Goal: Complete application form

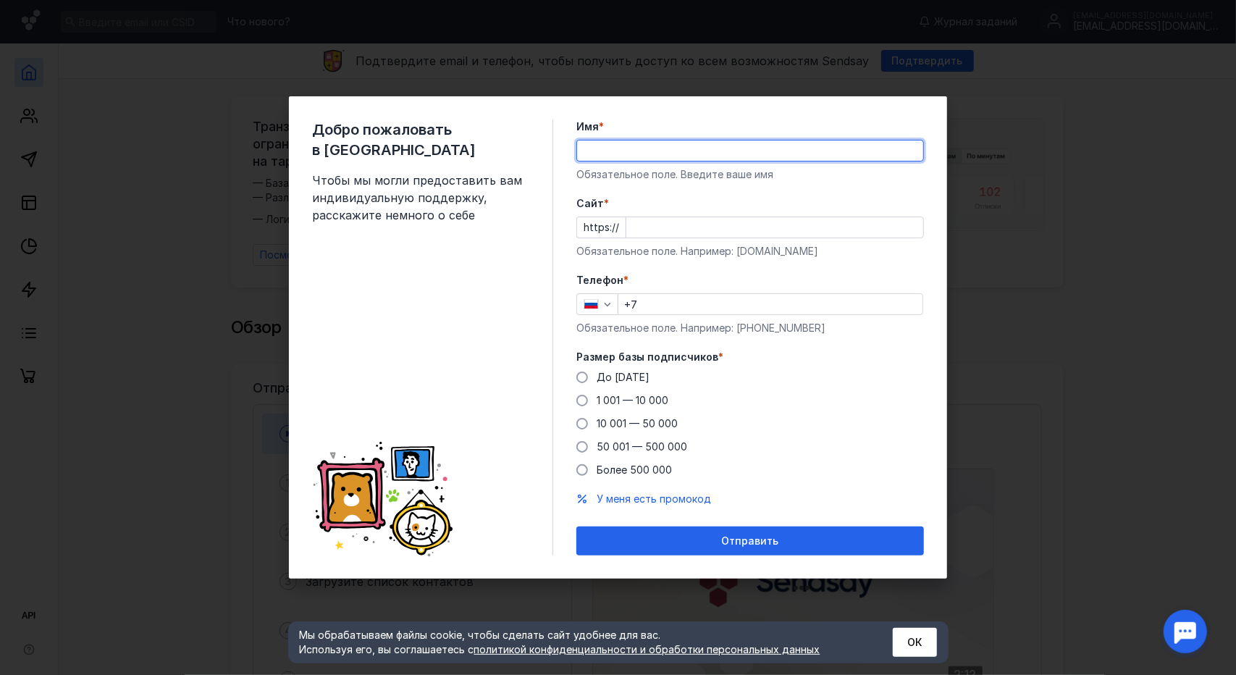
click at [600, 153] on input "Имя *" at bounding box center [750, 151] width 346 height 20
type input "F"
type input "Амир"
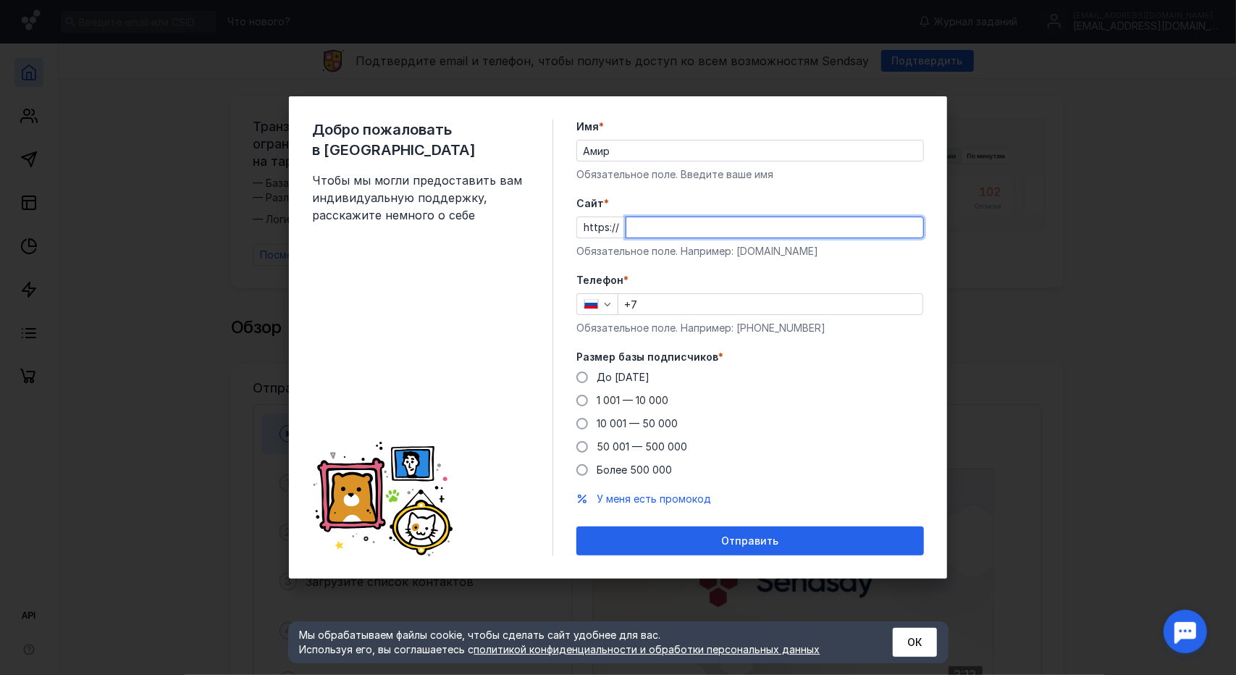
click at [650, 228] on input "Cайт *" at bounding box center [775, 227] width 297 height 20
type input "д"
type input ","
type input "д"
type input "[DOMAIN_NAME]"
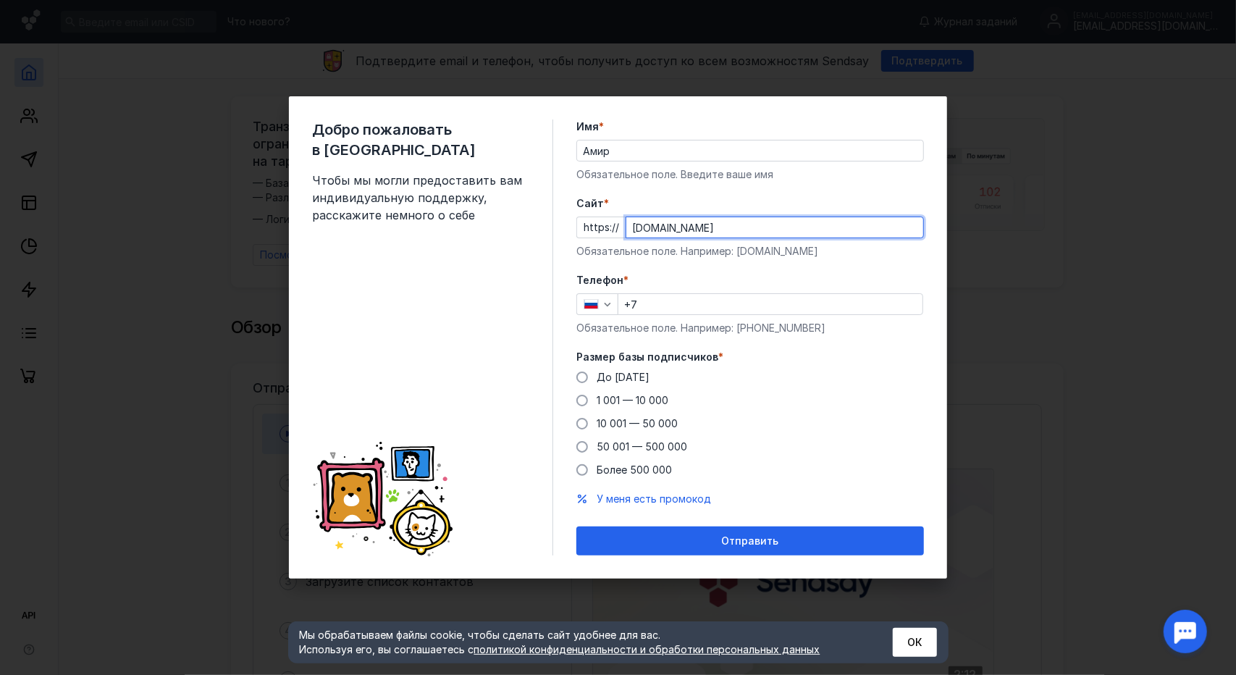
click at [665, 299] on input "+7" at bounding box center [771, 304] width 304 height 20
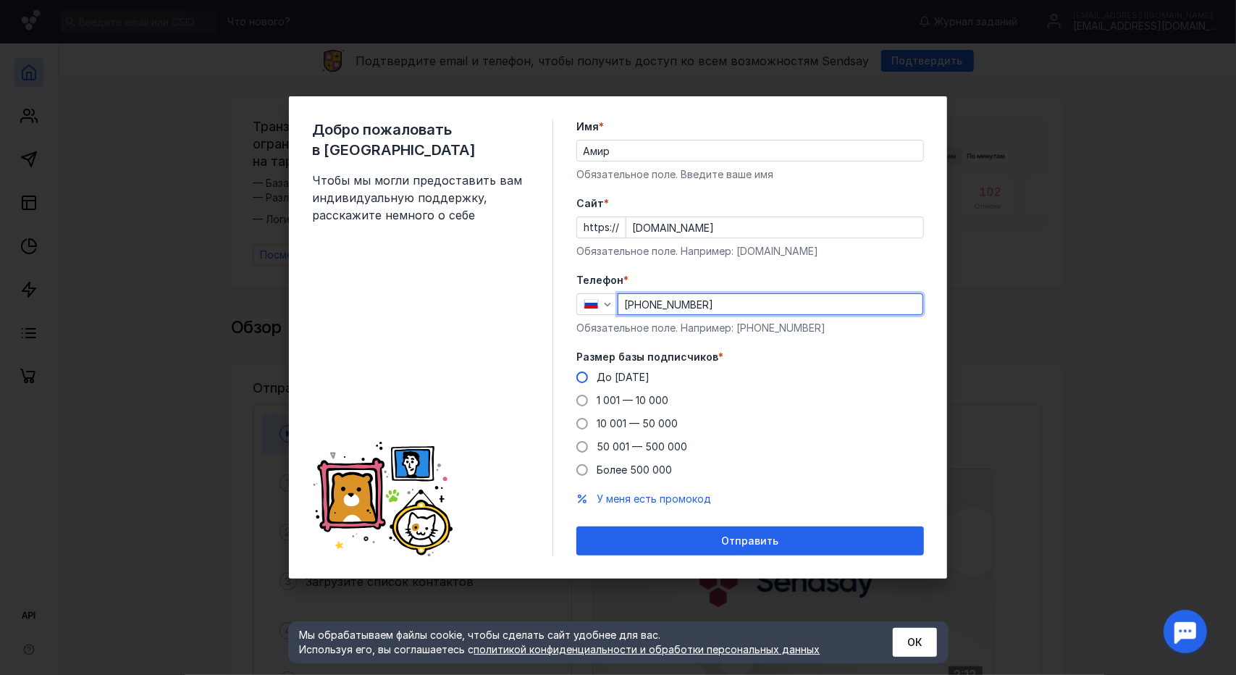
click at [582, 382] on span at bounding box center [583, 378] width 12 height 12
click at [0, 0] on input "До [DATE]" at bounding box center [0, 0] width 0 height 0
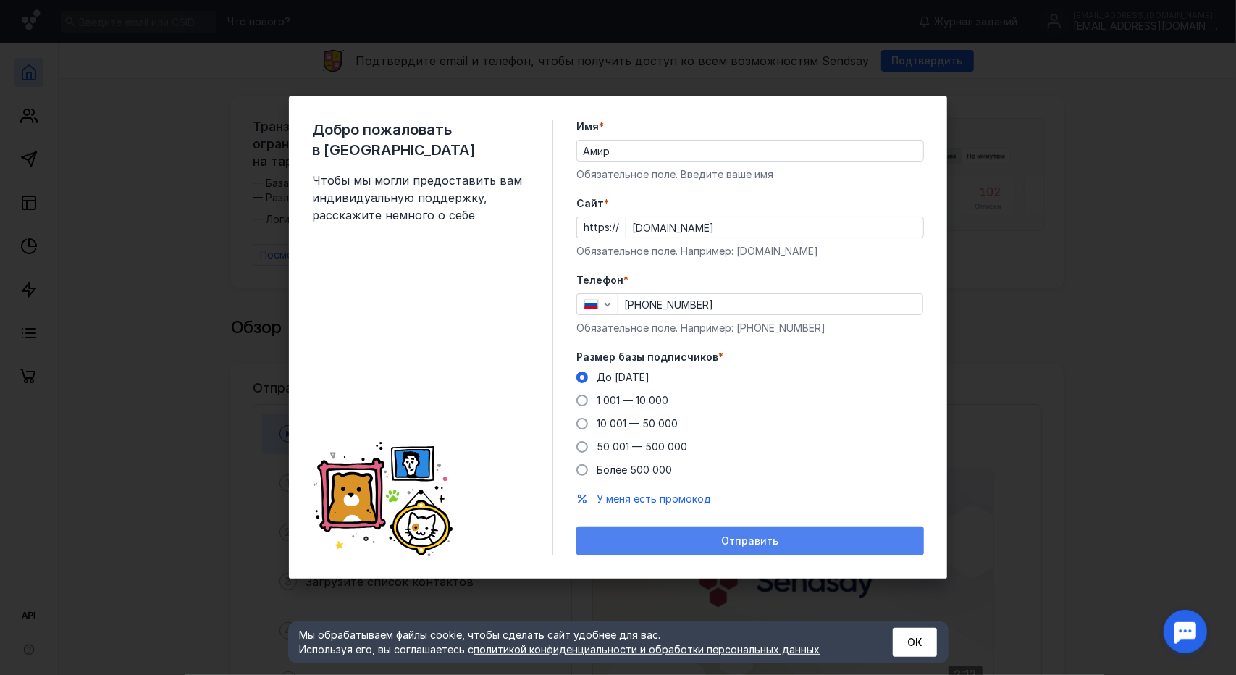
click at [624, 535] on div "Отправить" at bounding box center [750, 541] width 333 height 12
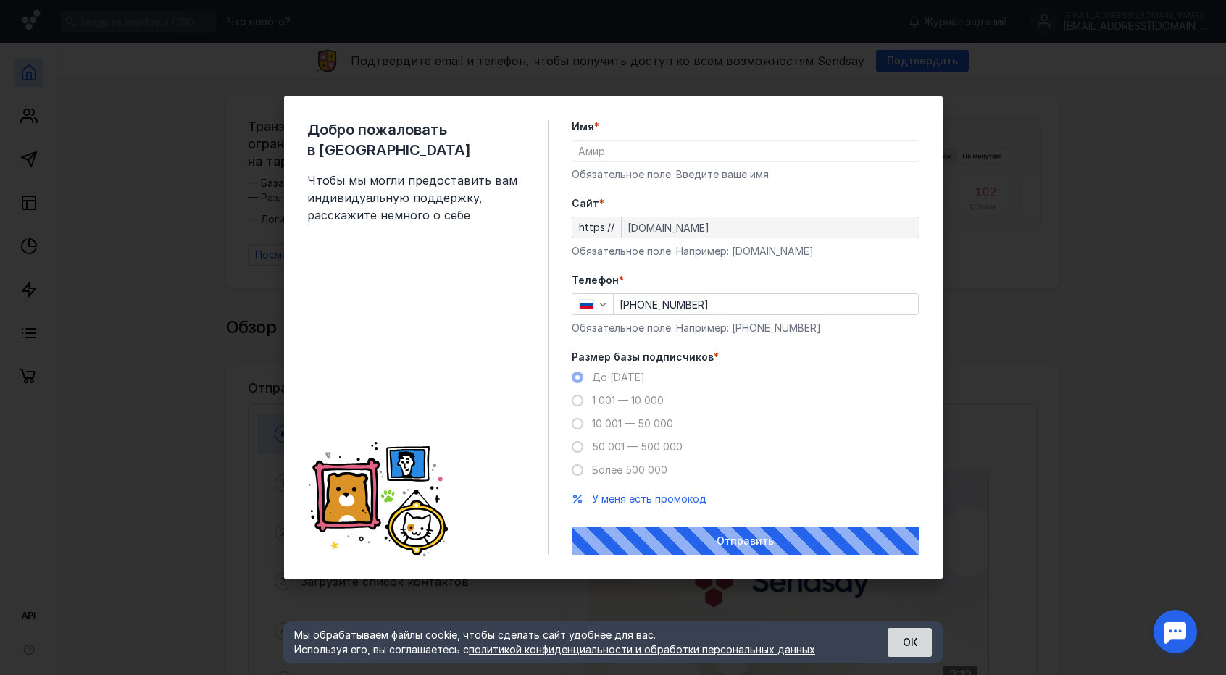
click at [901, 639] on button "ОК" at bounding box center [909, 642] width 44 height 29
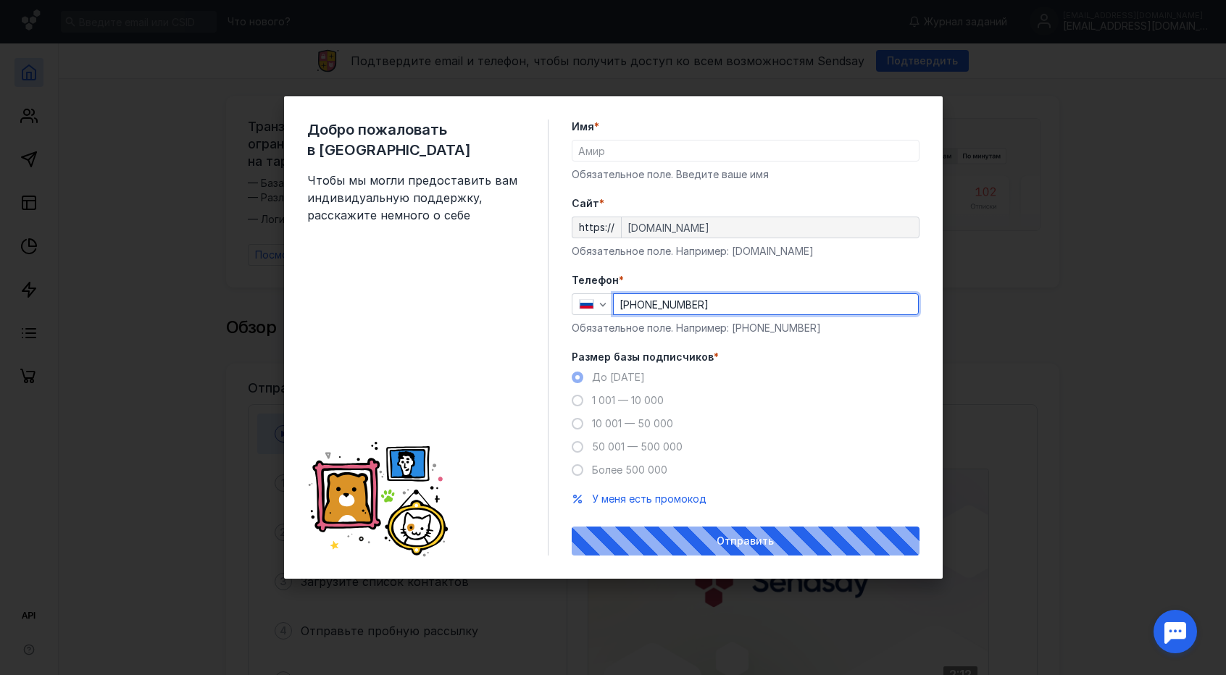
click at [752, 296] on input "[PHONE_NUMBER]" at bounding box center [766, 304] width 304 height 20
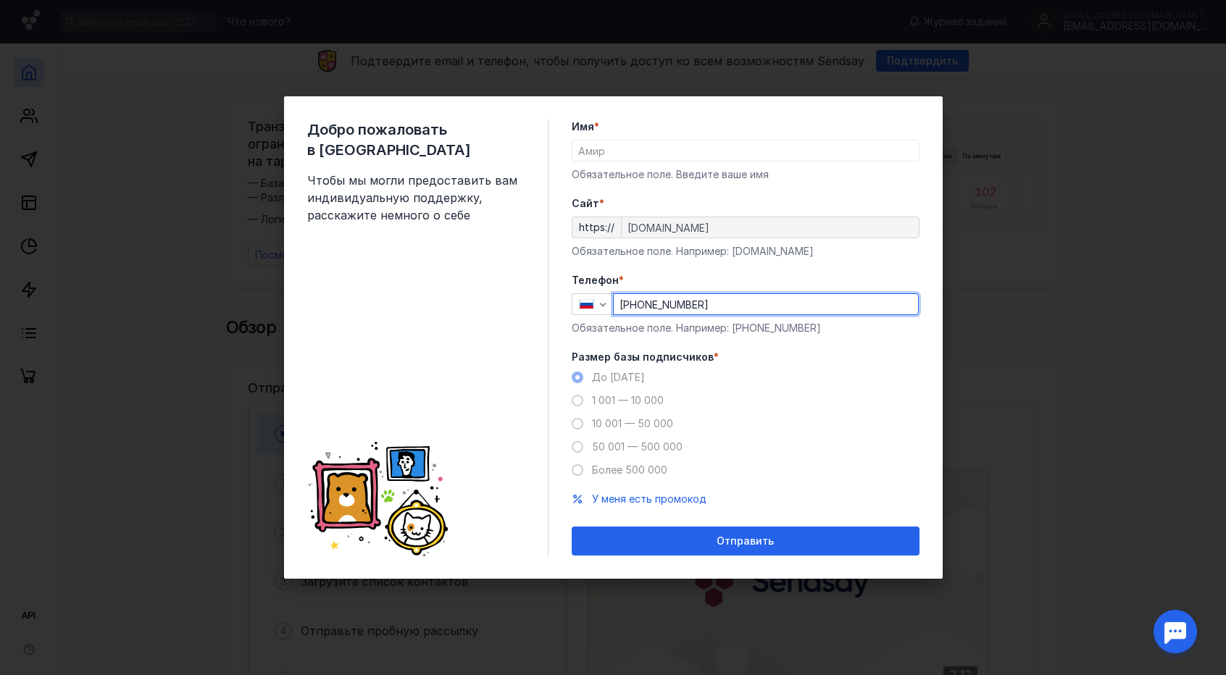
click at [572, 527] on button "Отправить" at bounding box center [746, 541] width 348 height 29
click at [654, 306] on input "[PHONE_NUMBER]" at bounding box center [766, 304] width 304 height 20
type input "[PHONE_NUMBER]"
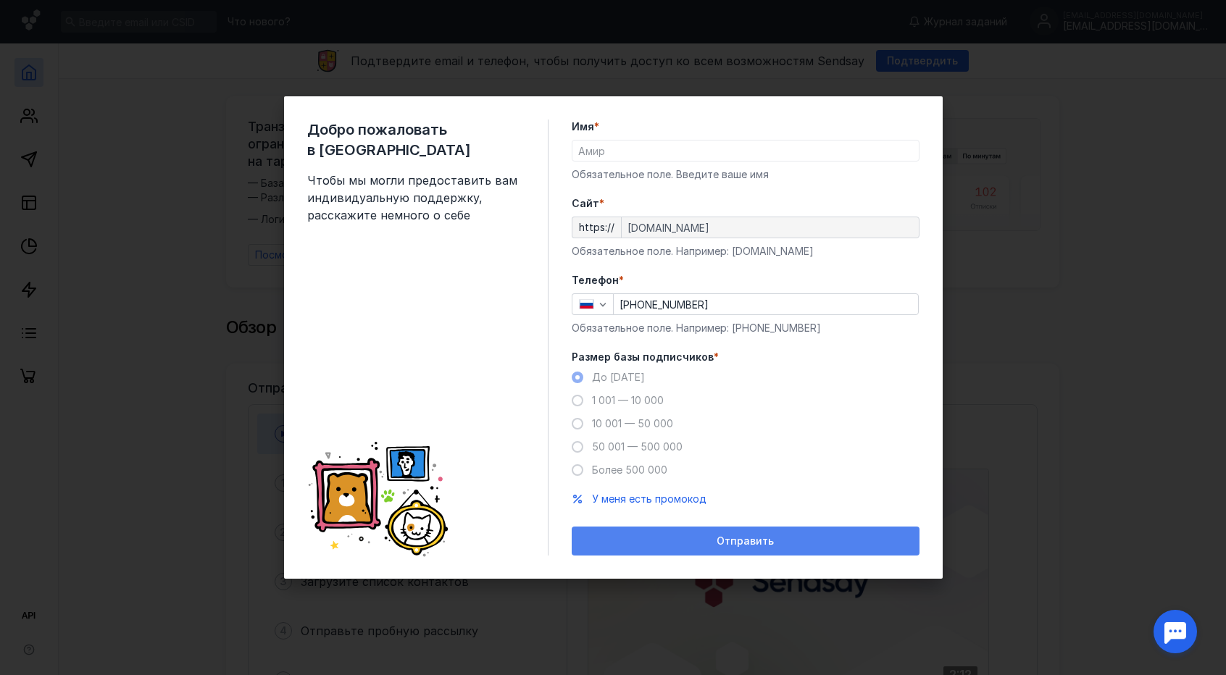
click at [641, 529] on div "Отправить" at bounding box center [746, 541] width 348 height 29
